Goal: Find specific page/section

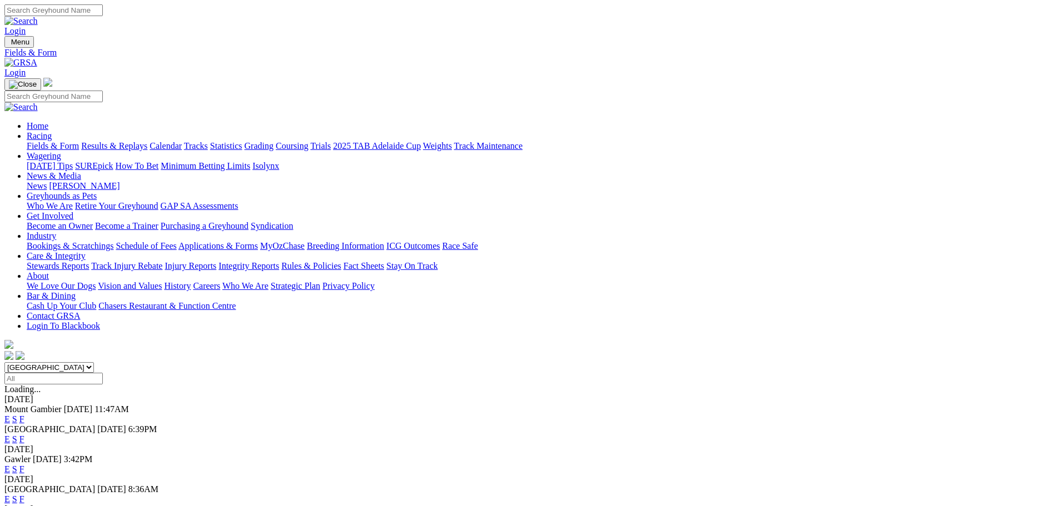
scroll to position [111, 0]
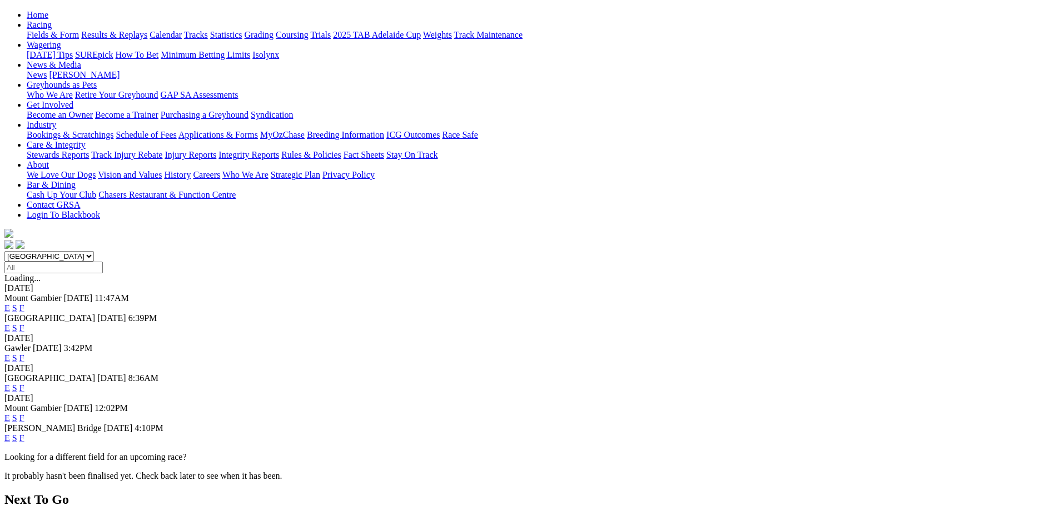
click at [24, 303] on link "F" at bounding box center [21, 307] width 5 height 9
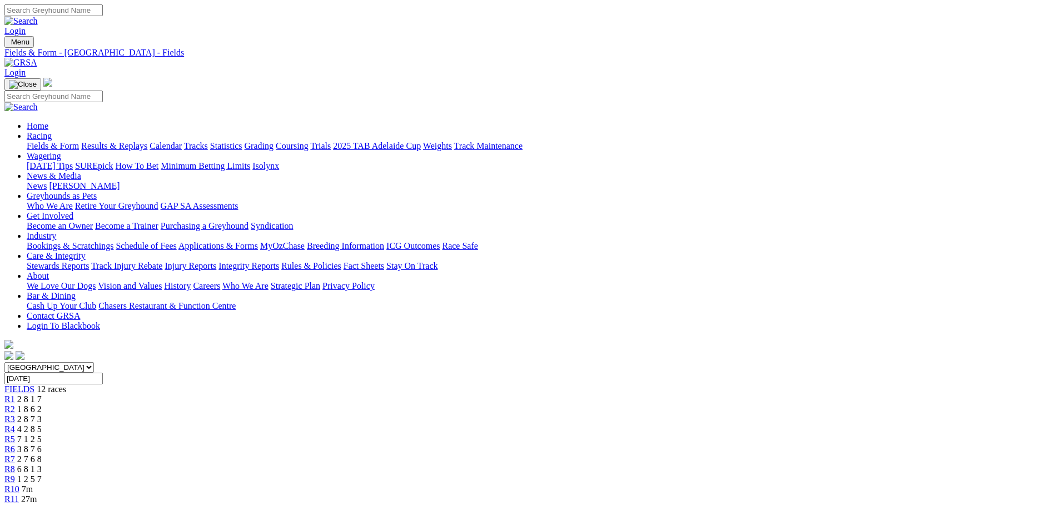
click at [79, 141] on link "Fields & Form" at bounding box center [53, 145] width 52 height 9
